Goal: Task Accomplishment & Management: Complete application form

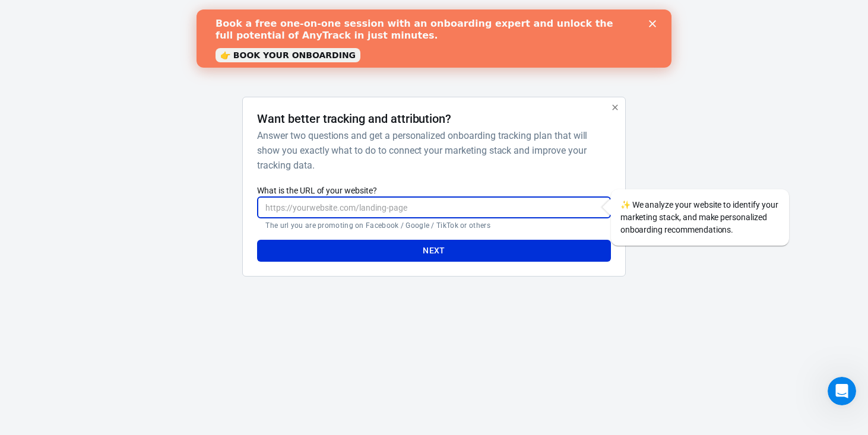
click at [328, 209] on input "What is the URL of your website?" at bounding box center [433, 207] width 353 height 22
click at [395, 212] on input "What is the URL of your website?" at bounding box center [433, 207] width 353 height 22
paste input "[URL][DOMAIN_NAME]"
click at [350, 208] on input "[URL][DOMAIN_NAME]" at bounding box center [433, 207] width 353 height 22
type input "[URL][DOMAIN_NAME]"
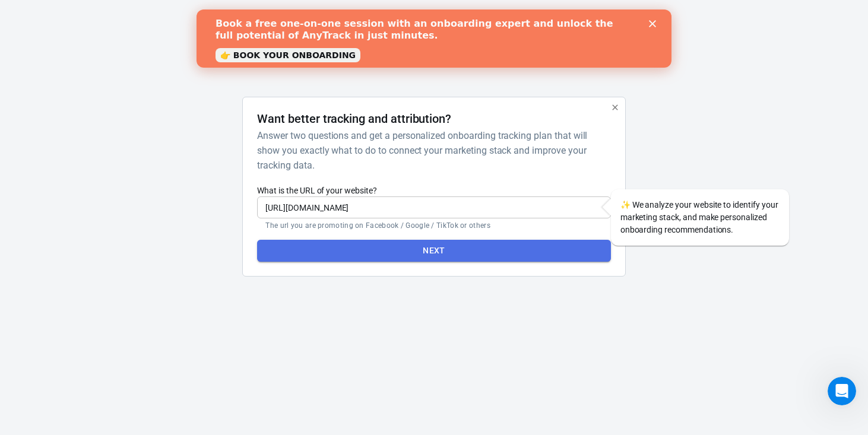
click at [436, 249] on button "Next" at bounding box center [433, 251] width 353 height 22
